Goal: Information Seeking & Learning: Check status

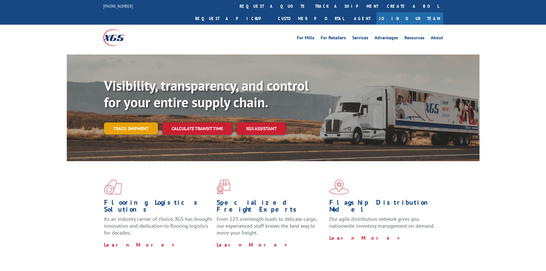
click at [132, 122] on link "Track shipment" at bounding box center [131, 128] width 54 height 12
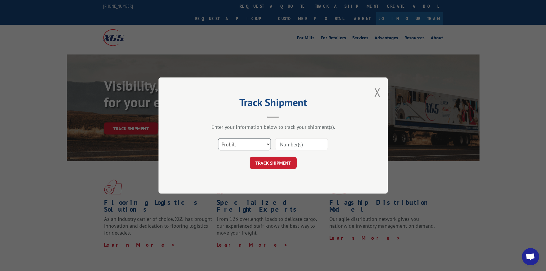
drag, startPoint x: 252, startPoint y: 142, endPoint x: 245, endPoint y: 147, distance: 9.2
click at [252, 142] on select "Select category... Probill BOL PO" at bounding box center [244, 144] width 53 height 12
select select "po"
click at [218, 138] on select "Select category... Probill BOL PO" at bounding box center [244, 144] width 53 height 12
click at [301, 146] on input at bounding box center [301, 144] width 53 height 12
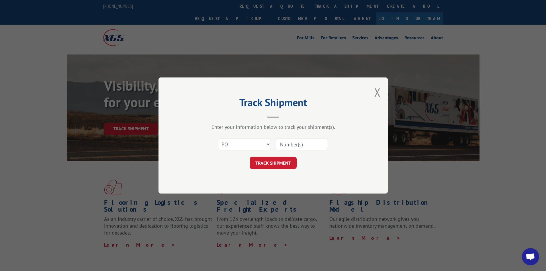
type input "fw000927"
click at [277, 161] on button "TRACK SHIPMENT" at bounding box center [273, 163] width 47 height 12
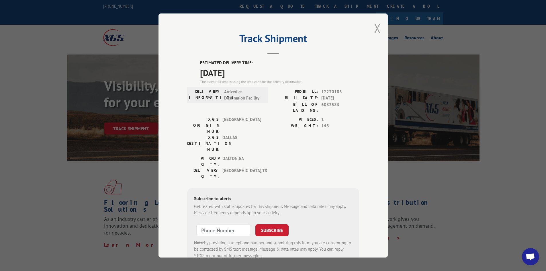
click at [375, 28] on button "Close modal" at bounding box center [378, 28] width 6 height 15
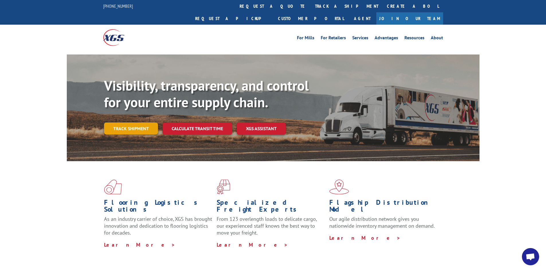
click at [149, 122] on link "Track shipment" at bounding box center [131, 128] width 54 height 12
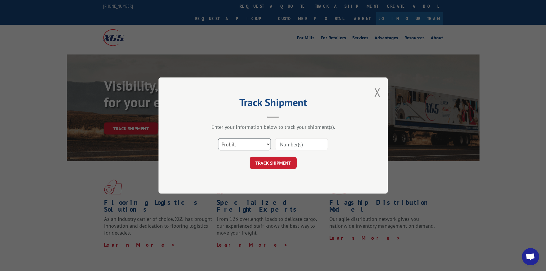
click at [237, 144] on select "Select category... Probill BOL PO" at bounding box center [244, 144] width 53 height 12
select select "po"
click at [218, 138] on select "Select category... Probill BOL PO" at bounding box center [244, 144] width 53 height 12
click at [300, 142] on input at bounding box center [301, 144] width 53 height 12
type input "fw000927"
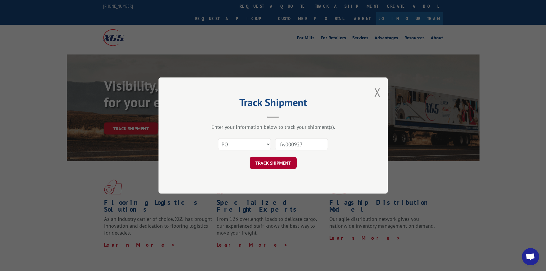
click at [276, 162] on button "TRACK SHIPMENT" at bounding box center [273, 163] width 47 height 12
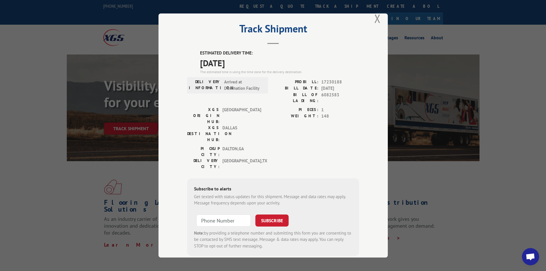
scroll to position [14, 0]
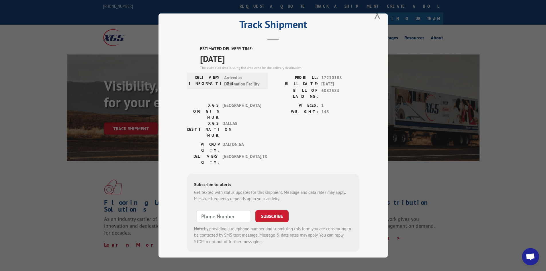
click at [371, 15] on div "Track Shipment ESTIMATED DELIVERY TIME: [DATE] The estimated time is using the …" at bounding box center [273, 135] width 229 height 244
click at [376, 19] on button "Close modal" at bounding box center [378, 14] width 6 height 15
